Goal: Task Accomplishment & Management: Use online tool/utility

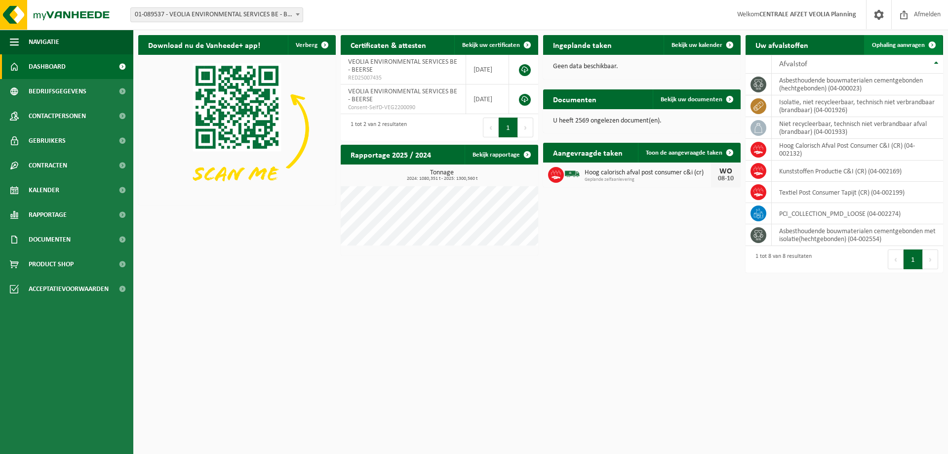
click at [894, 44] on span "Ophaling aanvragen" at bounding box center [898, 45] width 53 height 6
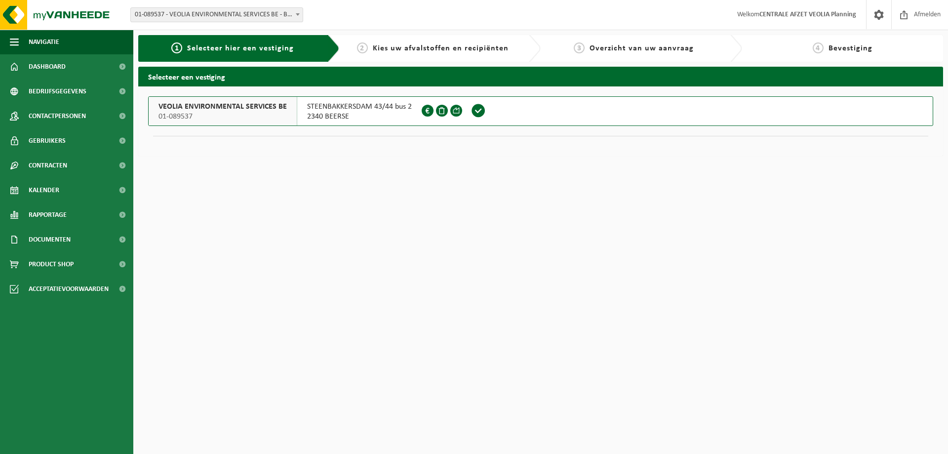
click at [256, 109] on span "VEOLIA ENVIRONMENTAL SERVICES BE" at bounding box center [222, 107] width 128 height 10
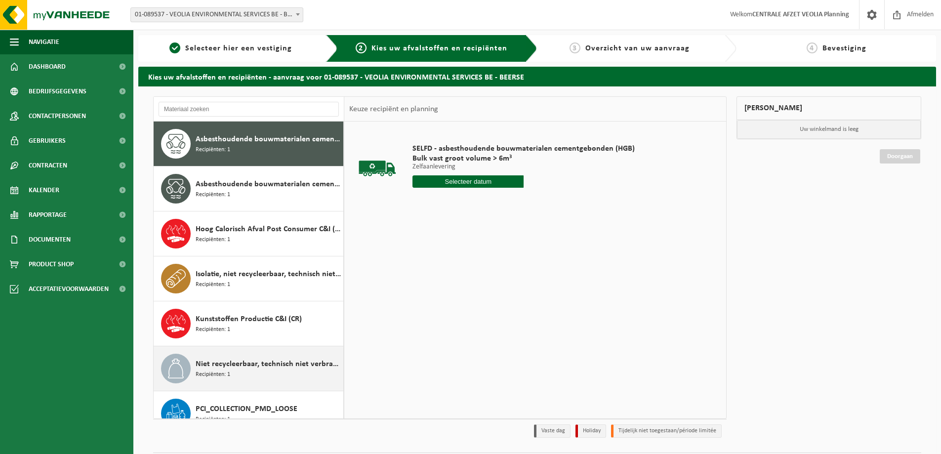
click at [244, 364] on span "Niet recycleerbaar, technisch niet verbrandbaar afval (brandbaar)" at bounding box center [268, 364] width 145 height 12
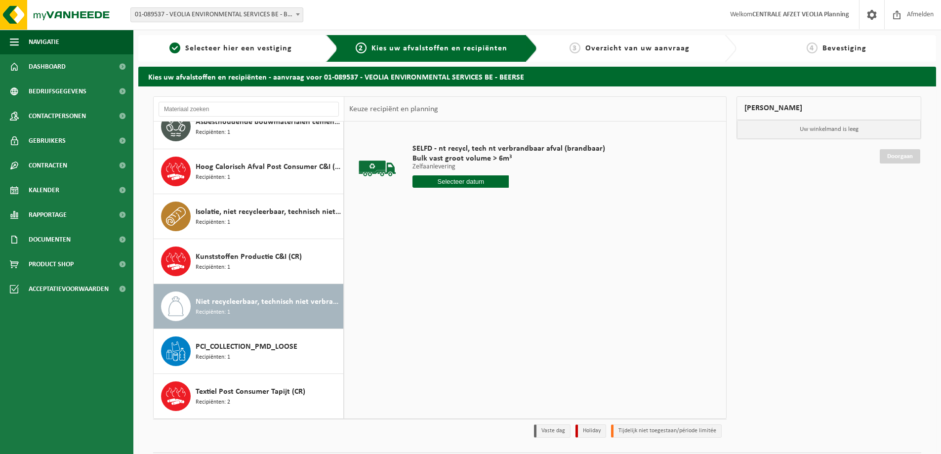
click at [455, 178] on input "text" at bounding box center [460, 181] width 96 height 12
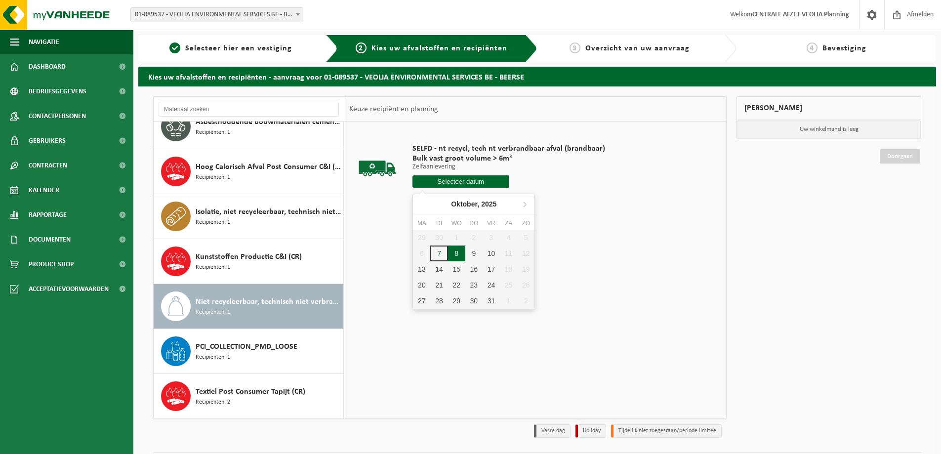
click at [456, 255] on div "8" at bounding box center [456, 253] width 17 height 16
type input "Van [DATE]"
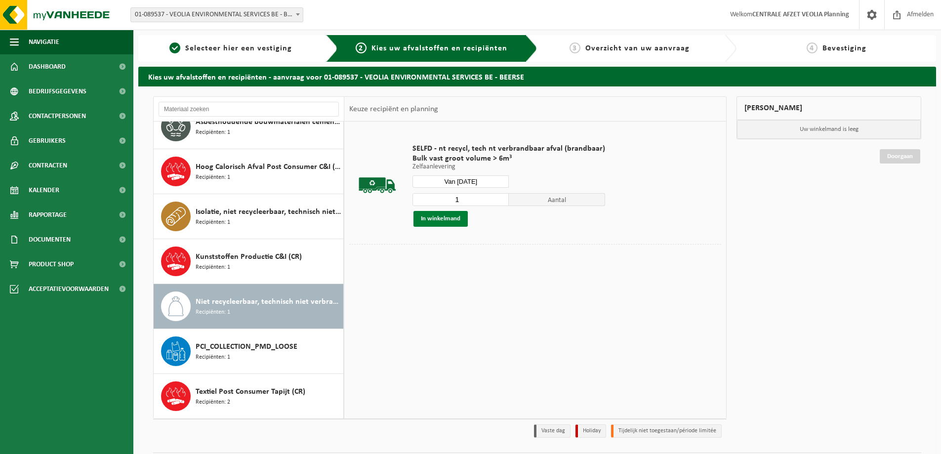
click at [435, 215] on button "In winkelmand" at bounding box center [440, 219] width 54 height 16
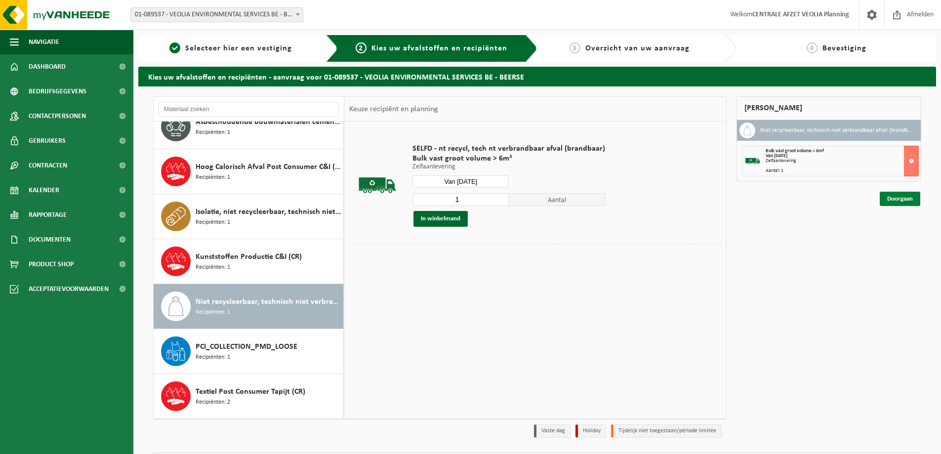
click at [897, 198] on link "Doorgaan" at bounding box center [899, 199] width 40 height 14
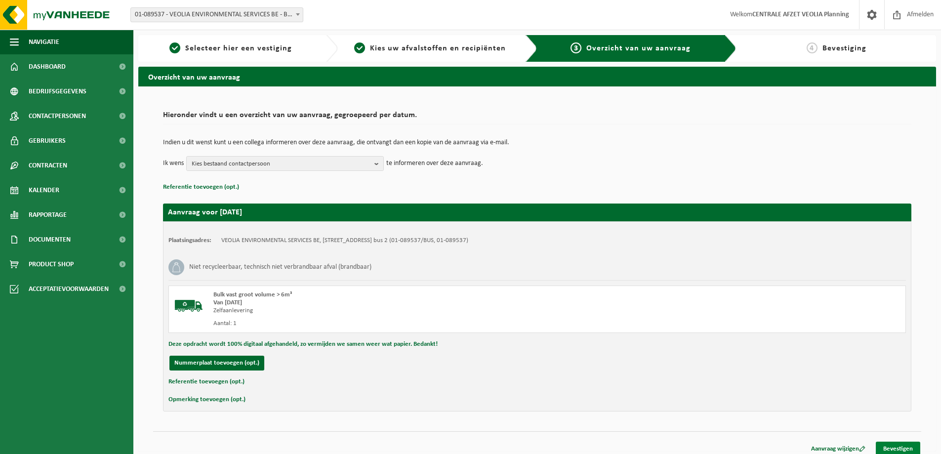
click at [899, 446] on link "Bevestigen" at bounding box center [897, 448] width 44 height 14
